Goal: Transaction & Acquisition: Purchase product/service

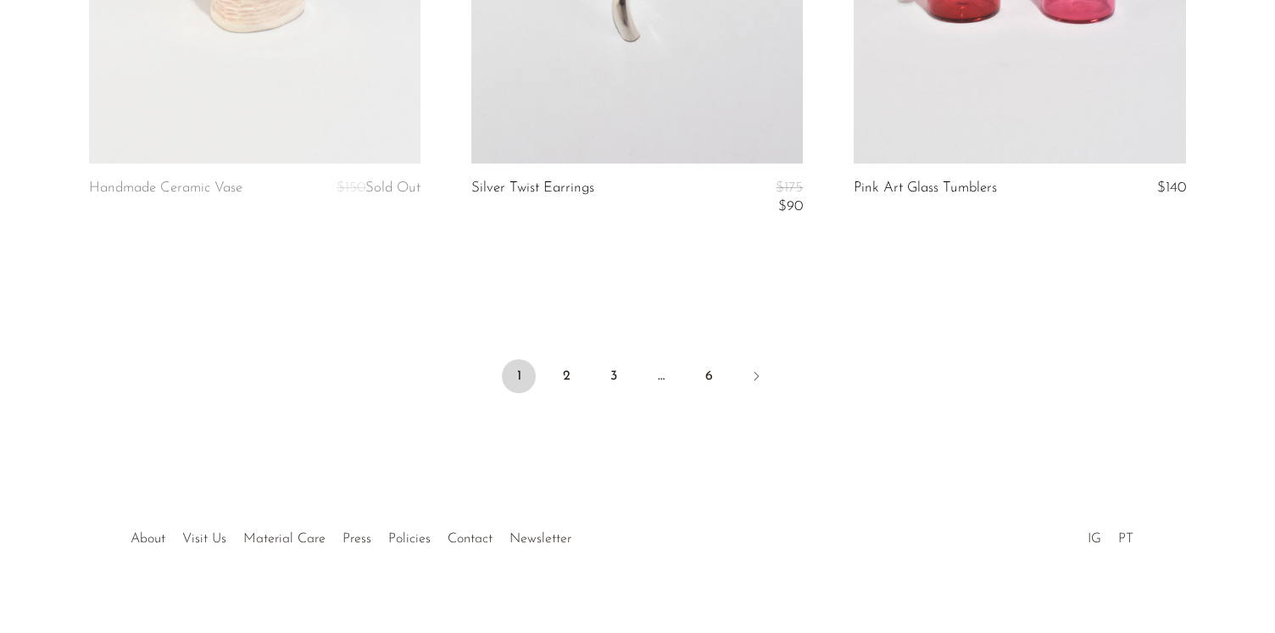
scroll to position [6523, 0]
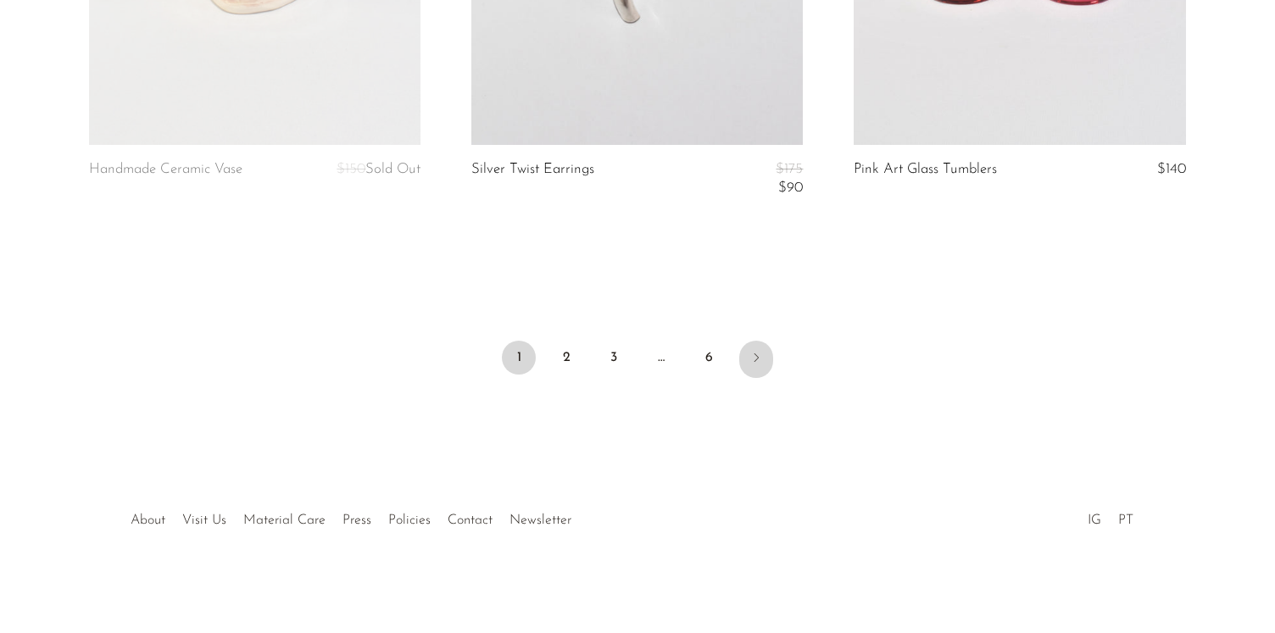
click at [755, 353] on icon "Next" at bounding box center [757, 358] width 14 height 14
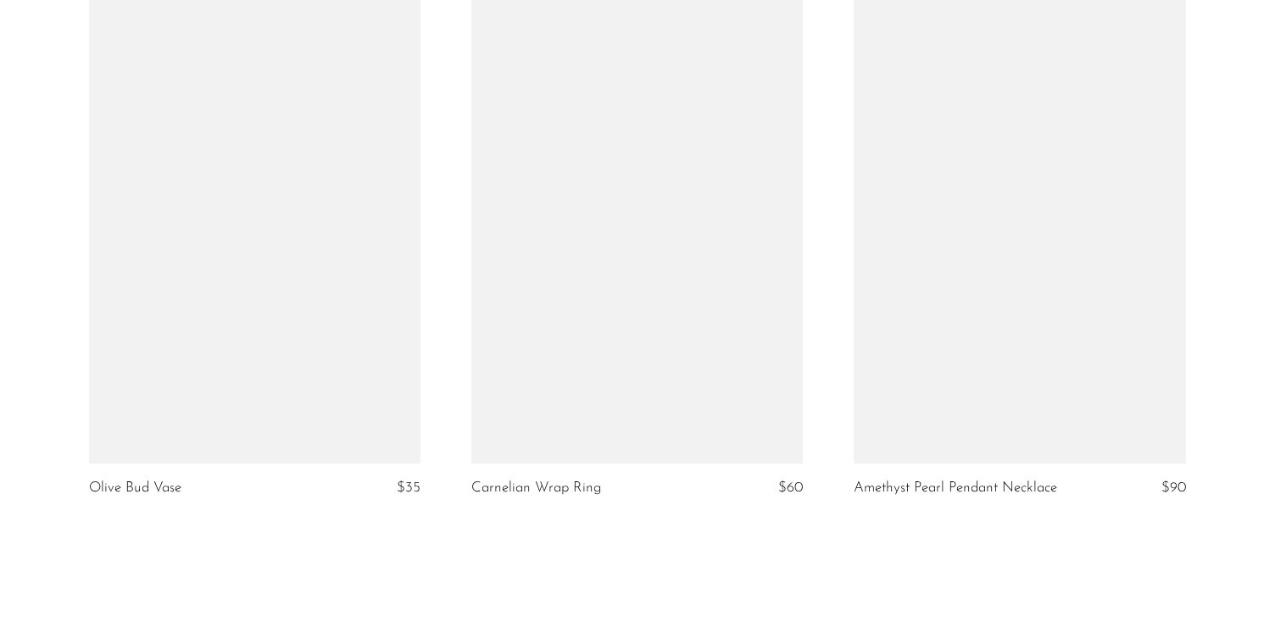
scroll to position [6523, 0]
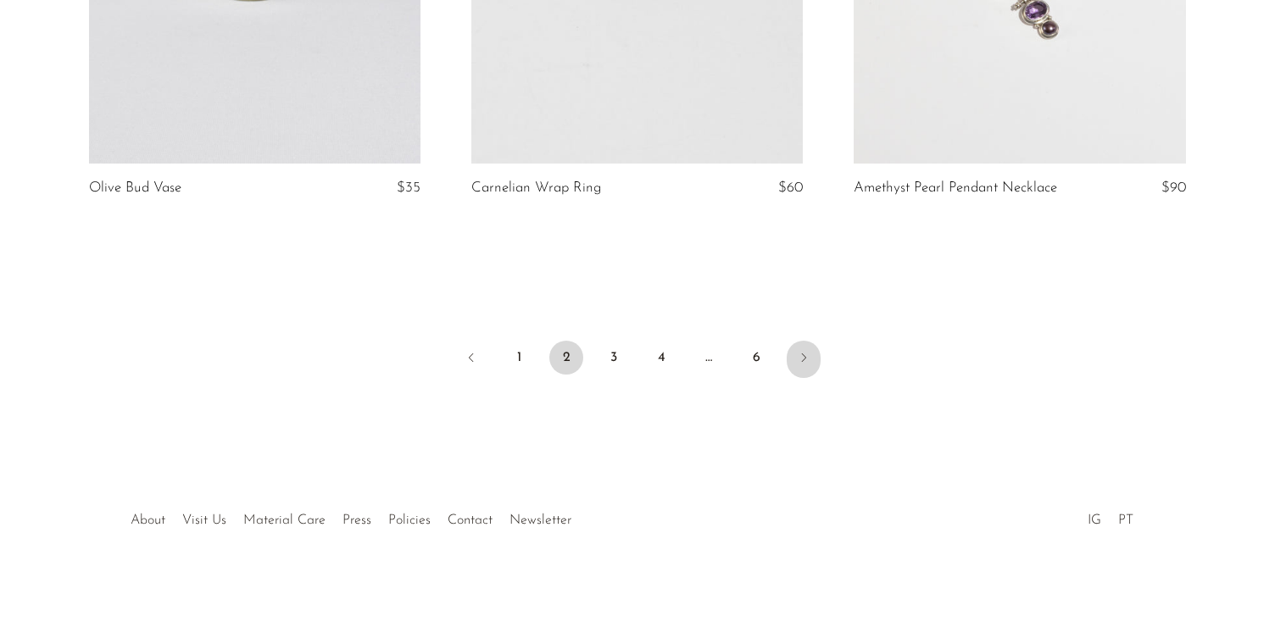
click at [801, 351] on icon "Next" at bounding box center [804, 358] width 14 height 14
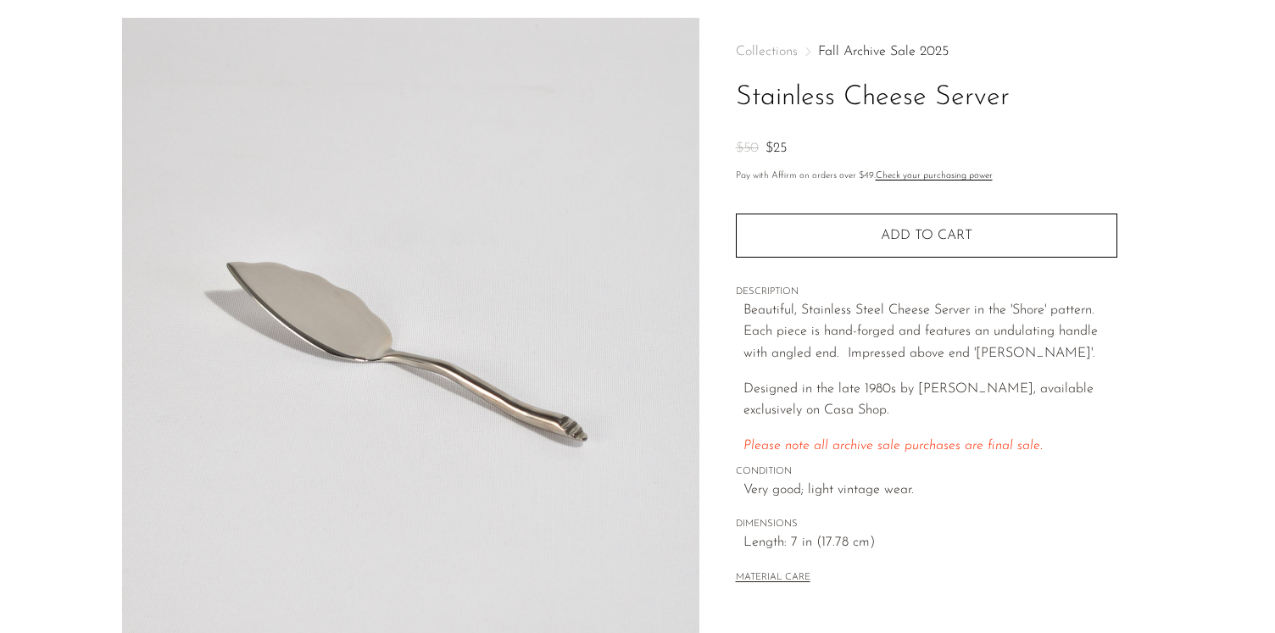
scroll to position [64, 0]
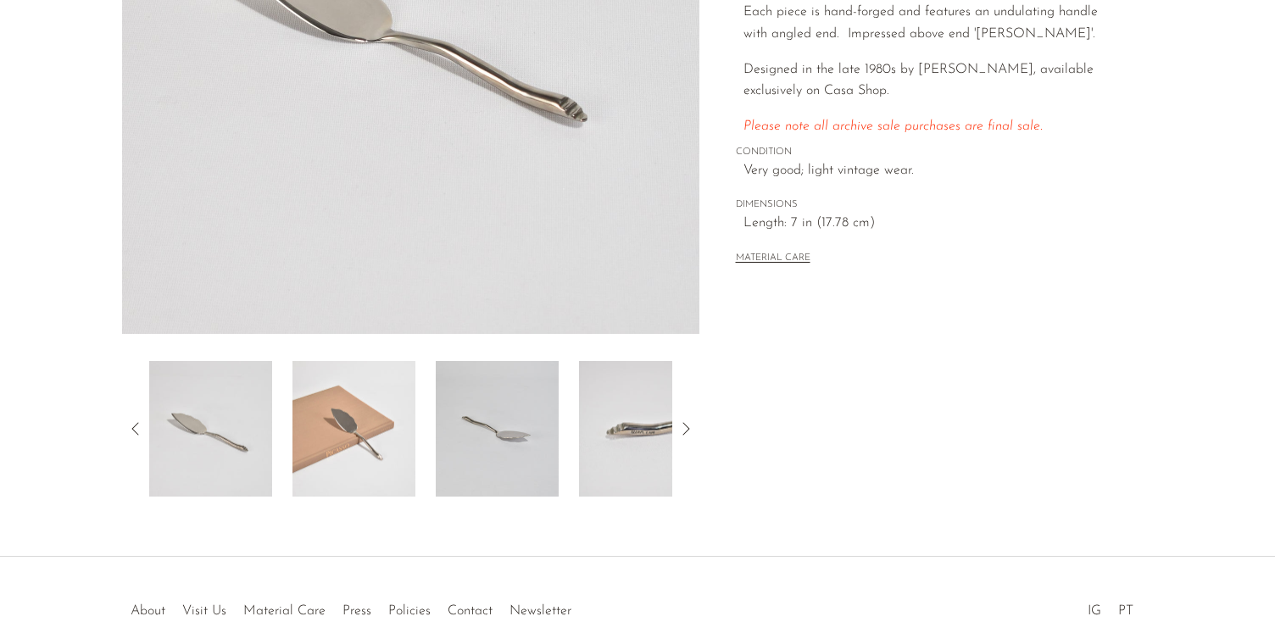
click at [335, 447] on img at bounding box center [354, 429] width 123 height 136
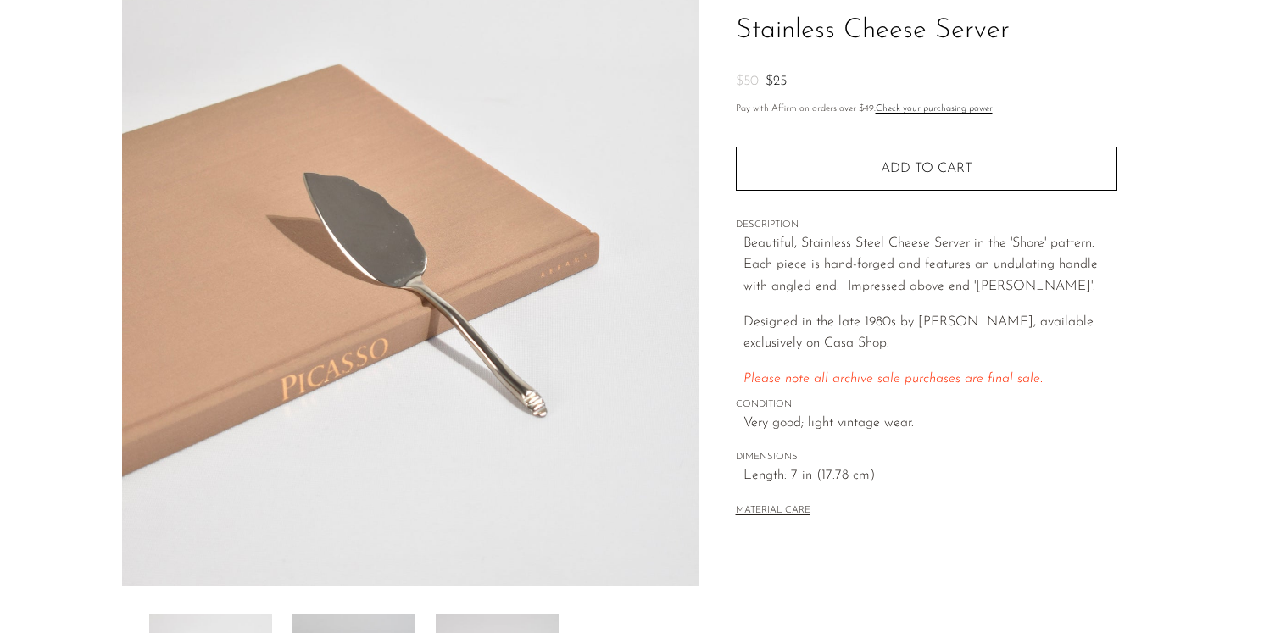
scroll to position [36, 0]
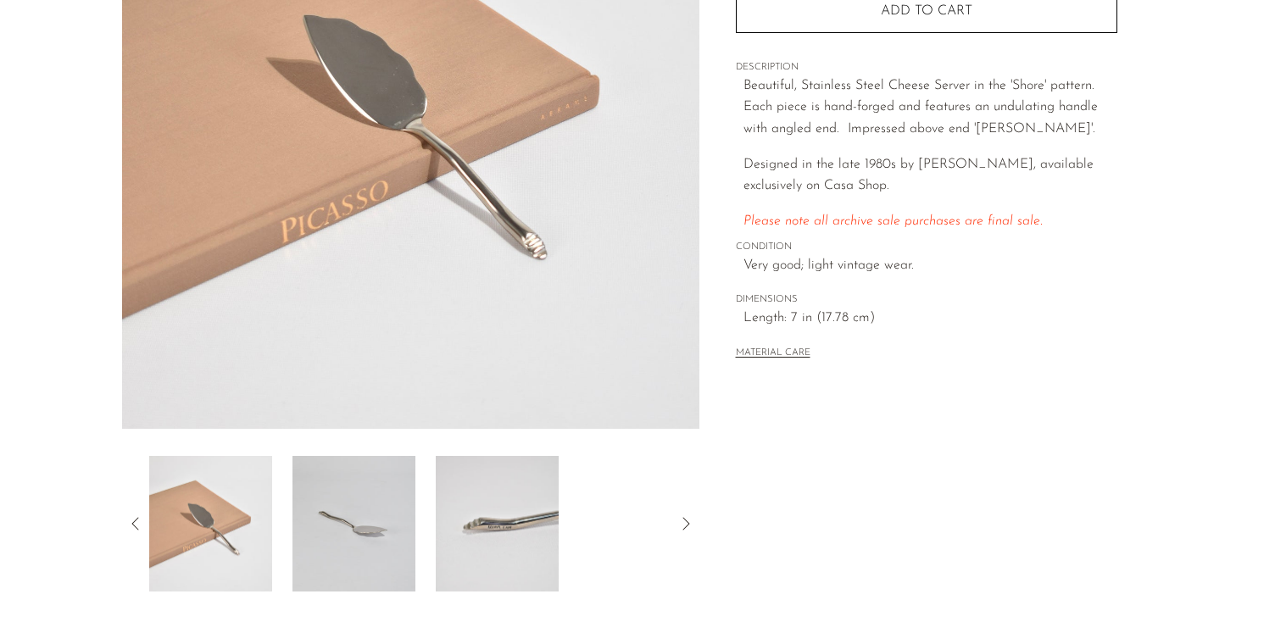
click at [478, 513] on img at bounding box center [497, 524] width 123 height 136
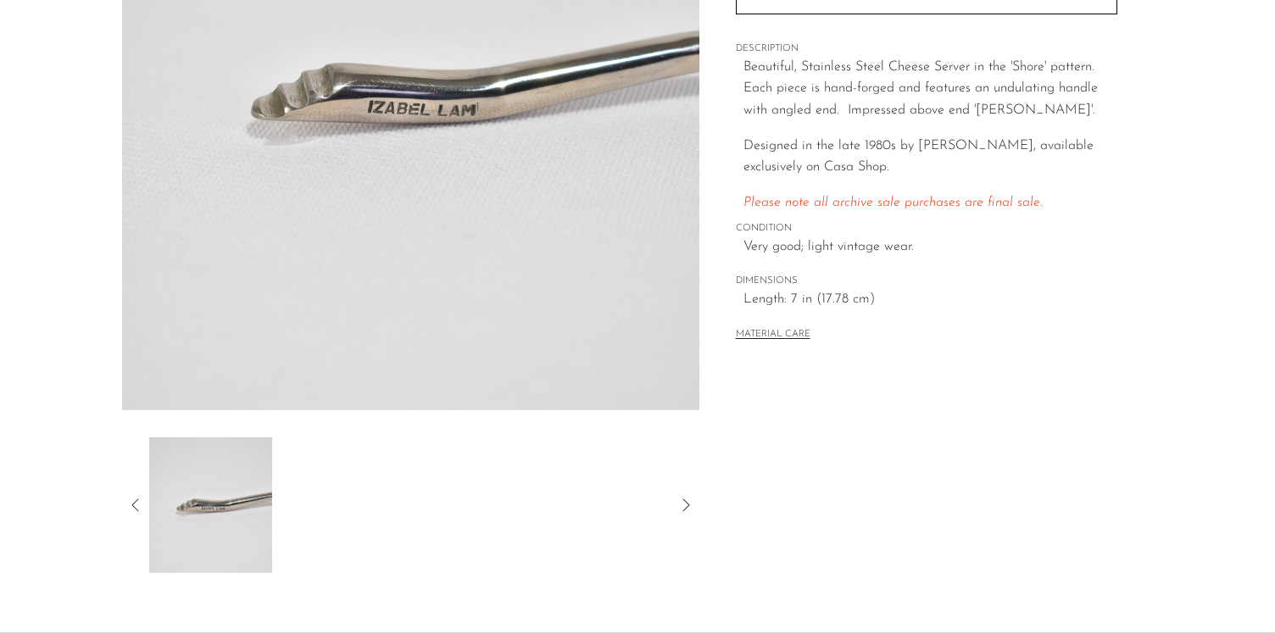
scroll to position [308, 0]
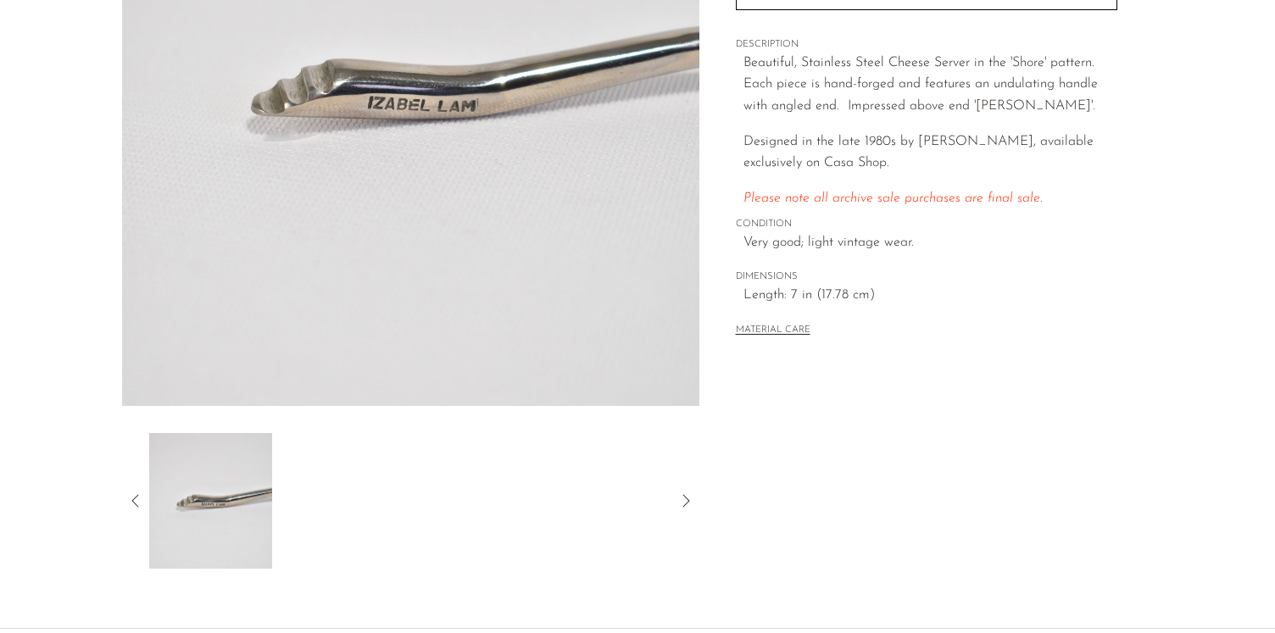
click at [143, 493] on icon at bounding box center [136, 501] width 20 height 20
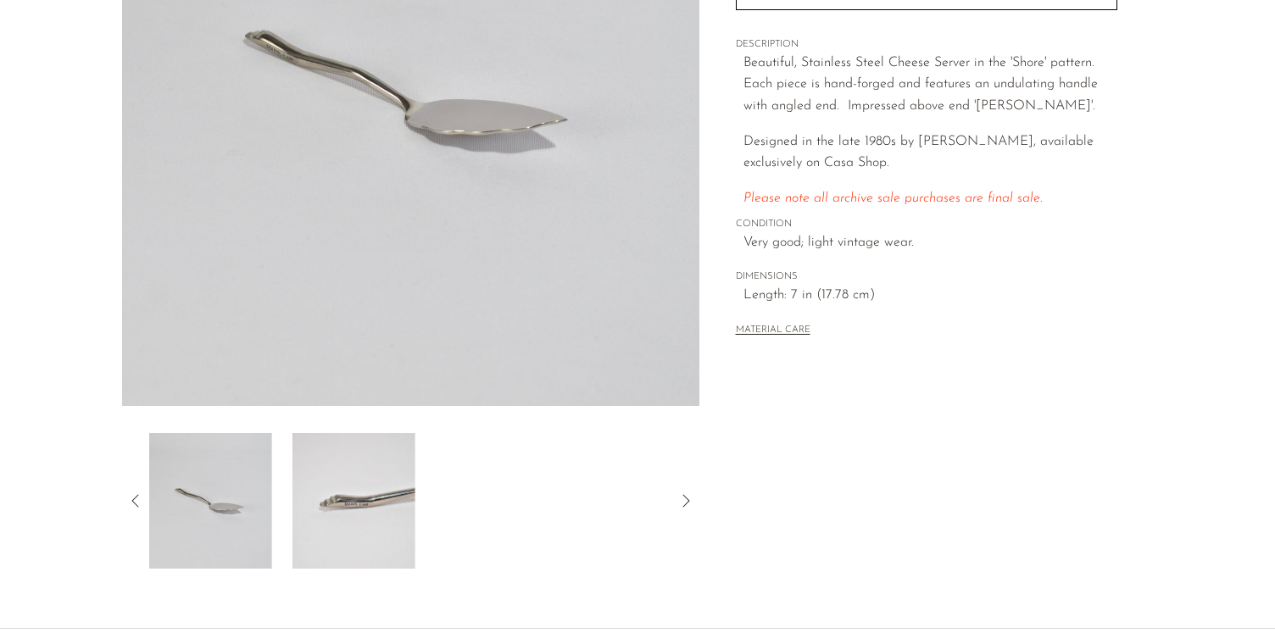
click at [137, 499] on icon at bounding box center [136, 501] width 20 height 20
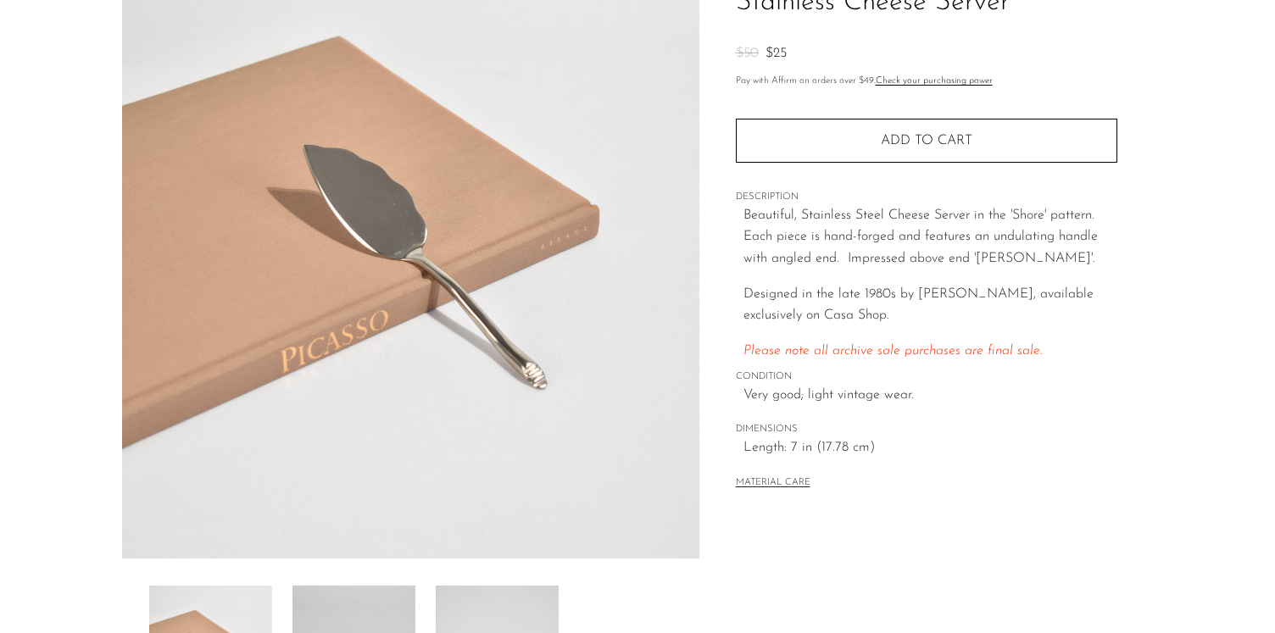
scroll to position [132, 0]
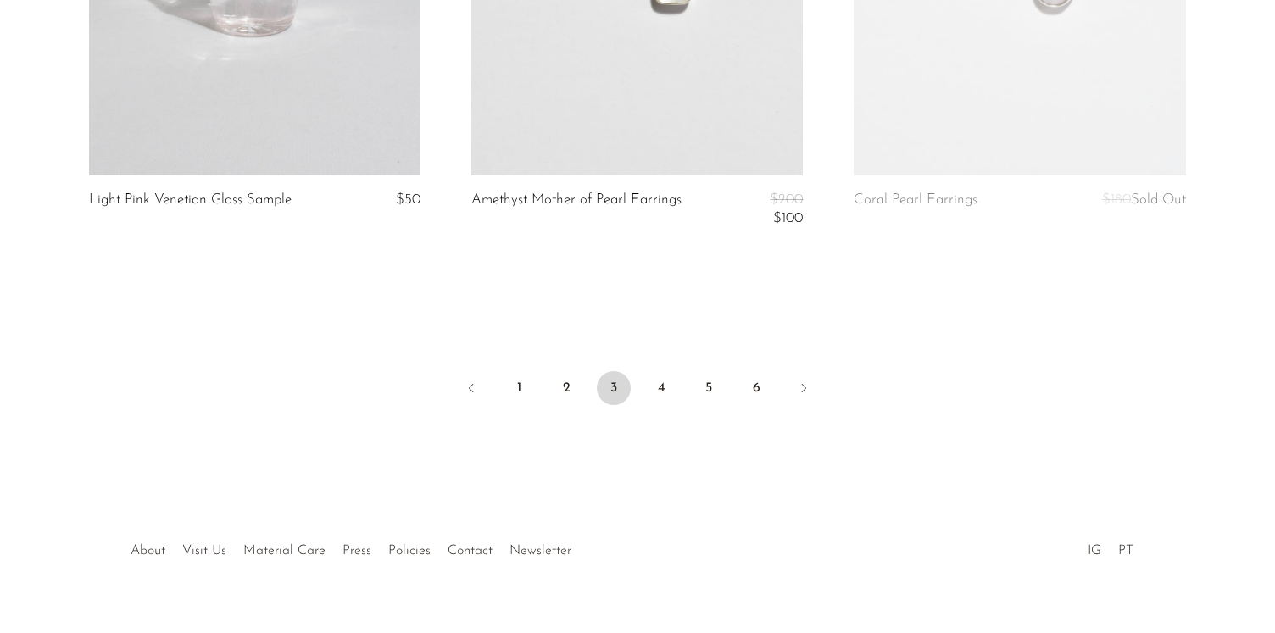
scroll to position [6526, 0]
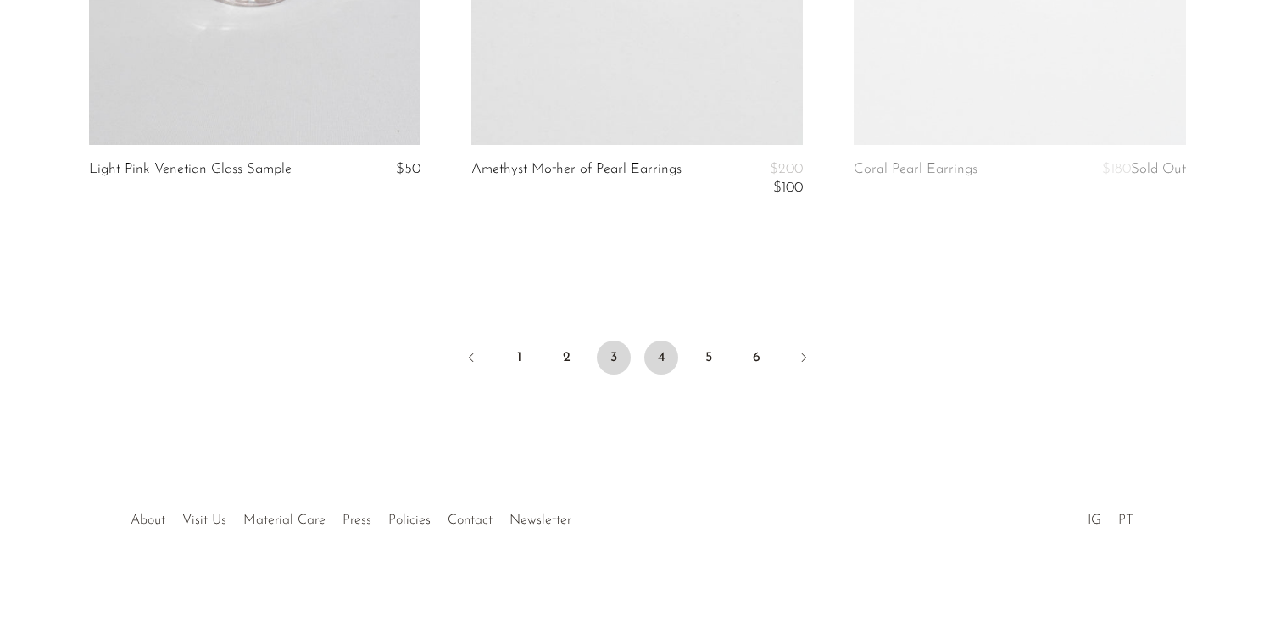
click at [666, 353] on link "4" at bounding box center [661, 358] width 34 height 34
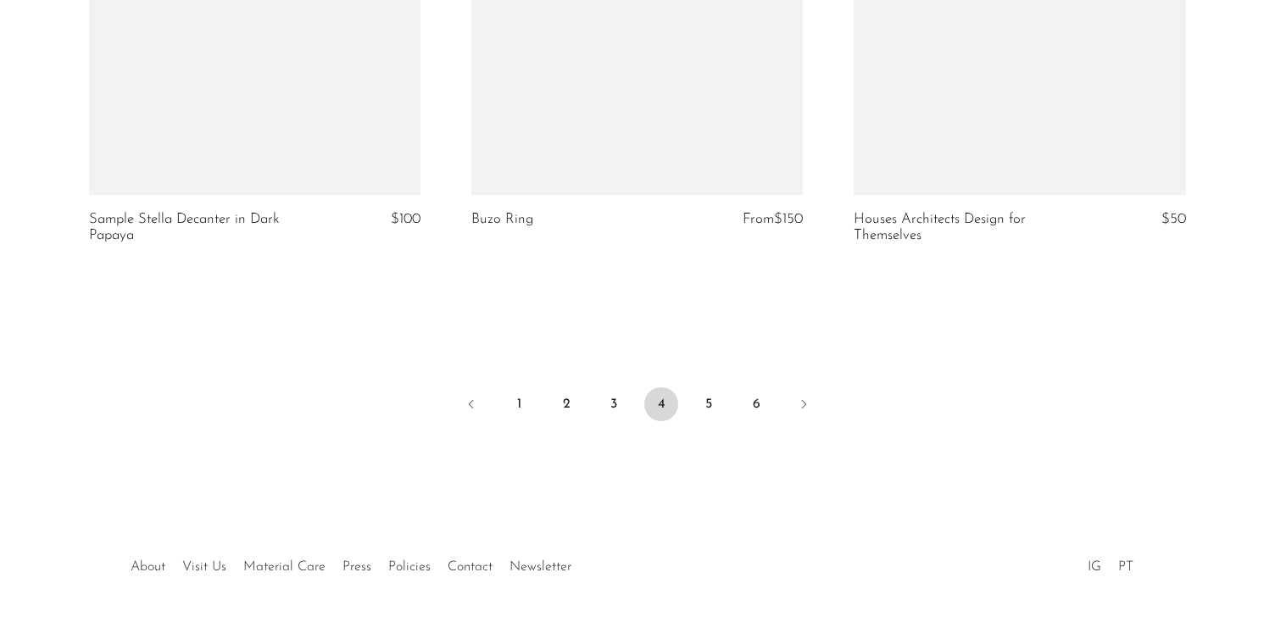
scroll to position [6612, 0]
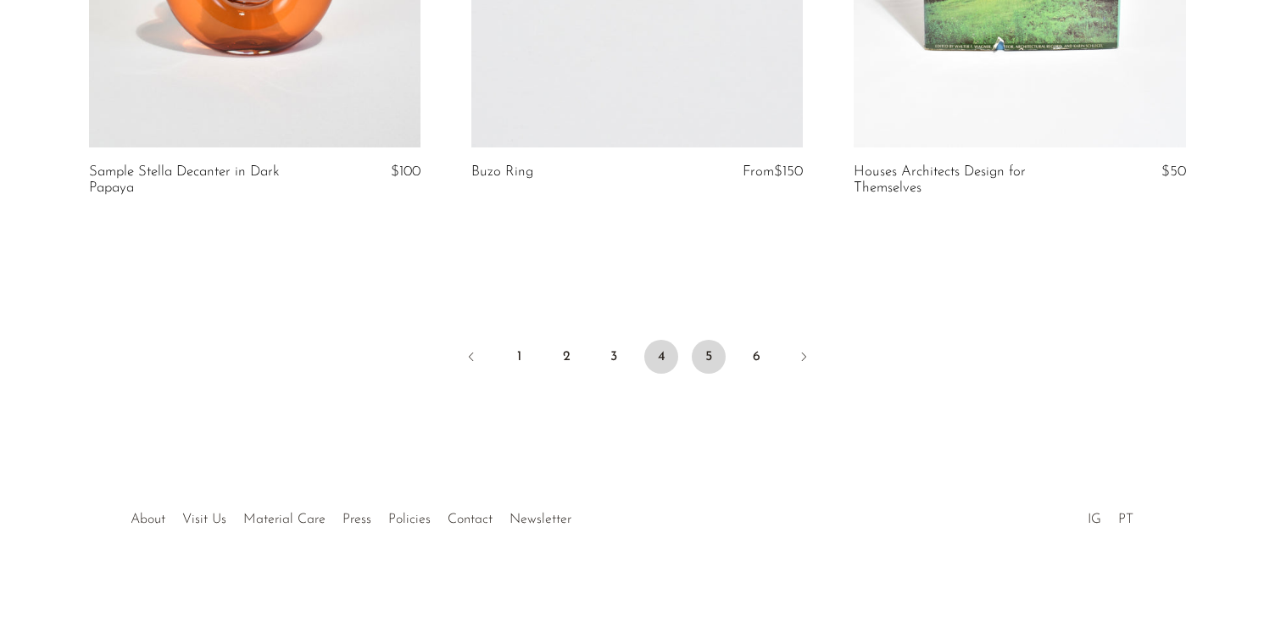
click at [712, 371] on link "5" at bounding box center [709, 357] width 34 height 34
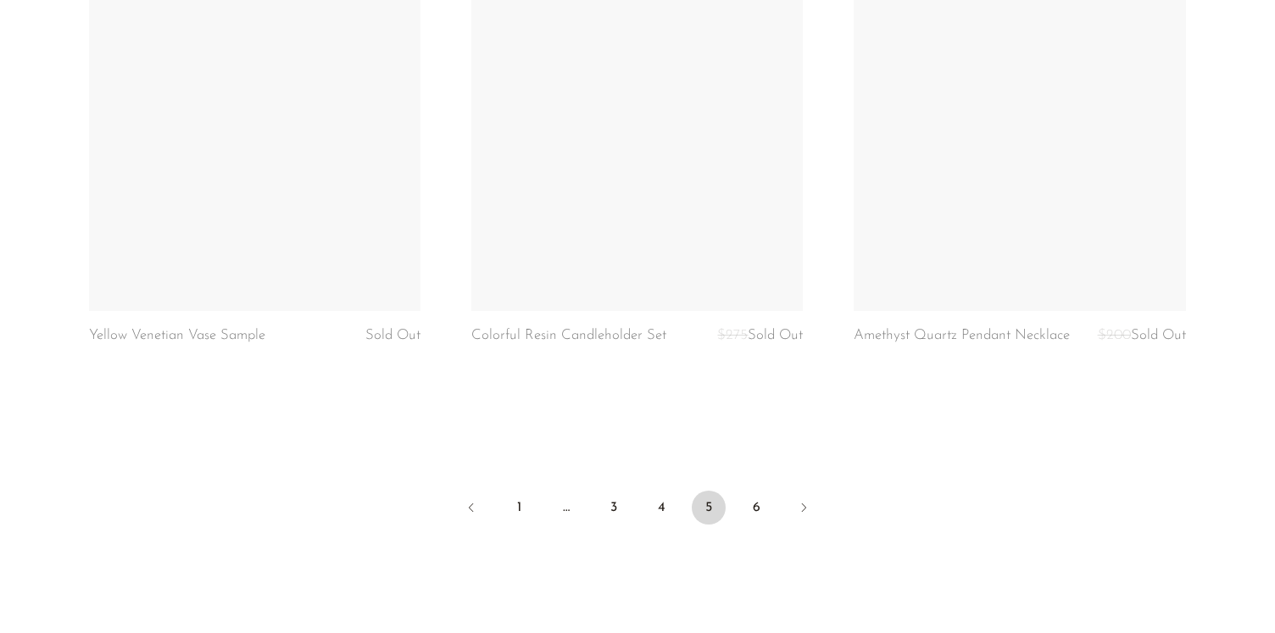
scroll to position [6448, 0]
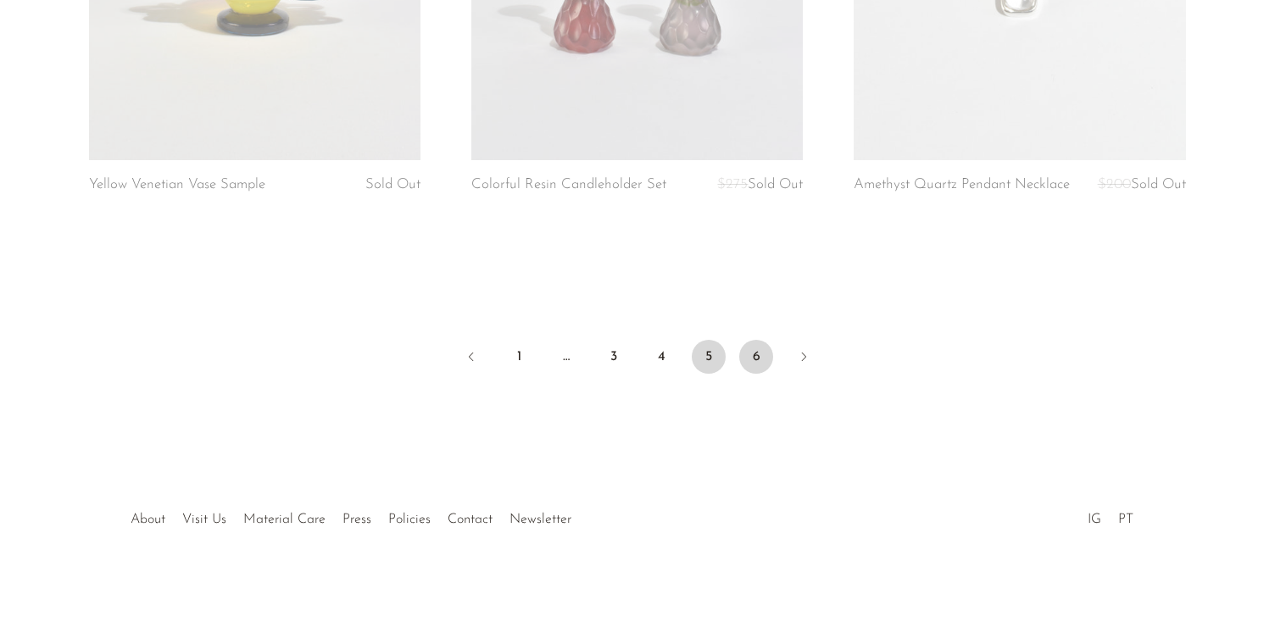
click at [757, 350] on link "6" at bounding box center [756, 357] width 34 height 34
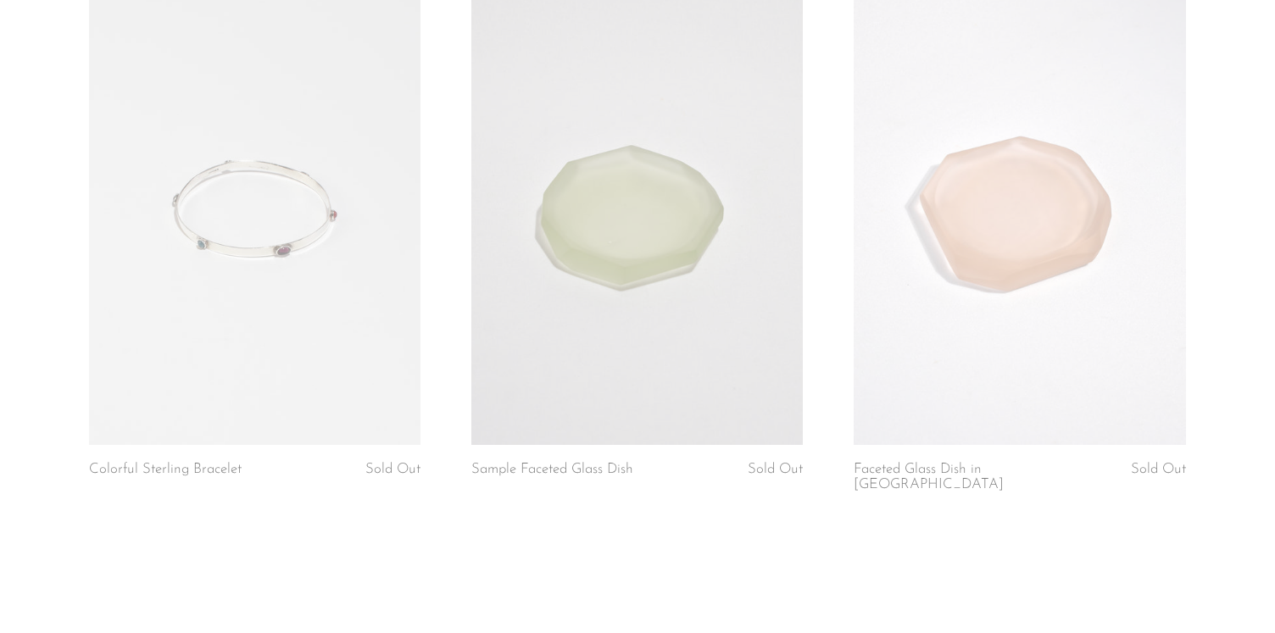
scroll to position [5909, 0]
